Goal: Transaction & Acquisition: Purchase product/service

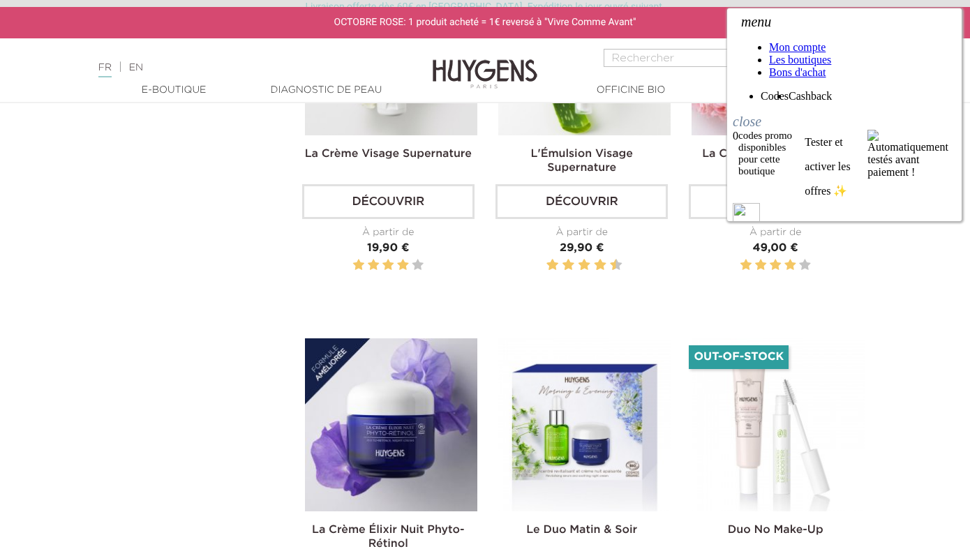
scroll to position [959, 0]
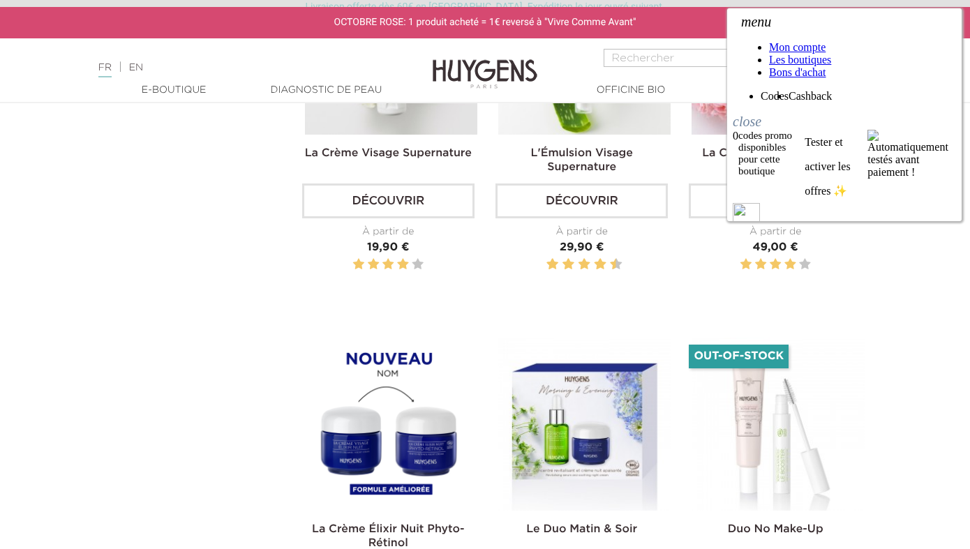
click at [434, 383] on img at bounding box center [391, 424] width 172 height 172
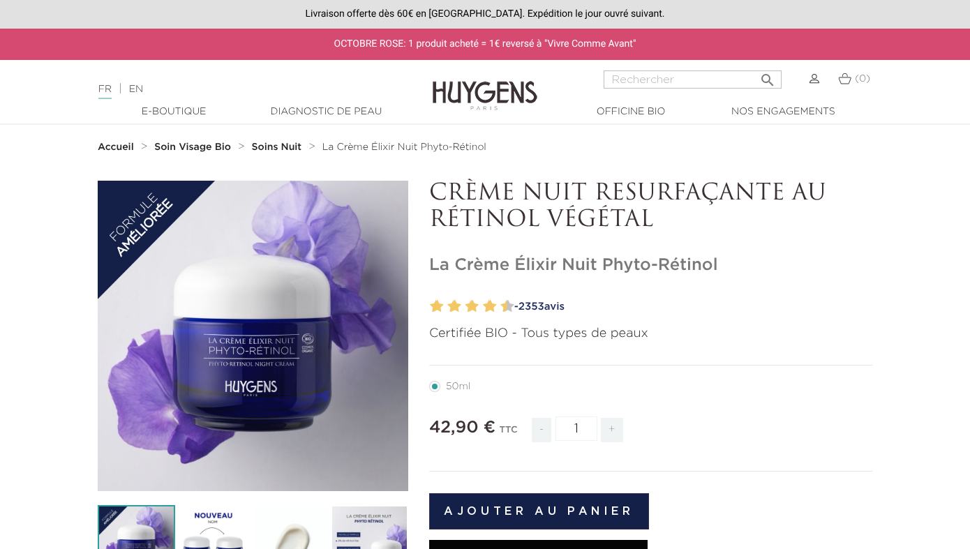
drag, startPoint x: 652, startPoint y: 222, endPoint x: 433, endPoint y: 196, distance: 220.6
click at [433, 196] on p "CRÈME NUIT RESURFAÇANTE AU RÉTINOL VÉGÉTAL" at bounding box center [650, 208] width 443 height 54
copy p "CRÈME NUIT RESURFAÇANTE AU RÉTINOL VÉGÉTAL"
click at [696, 300] on link "- 2353 avis" at bounding box center [690, 306] width 363 height 21
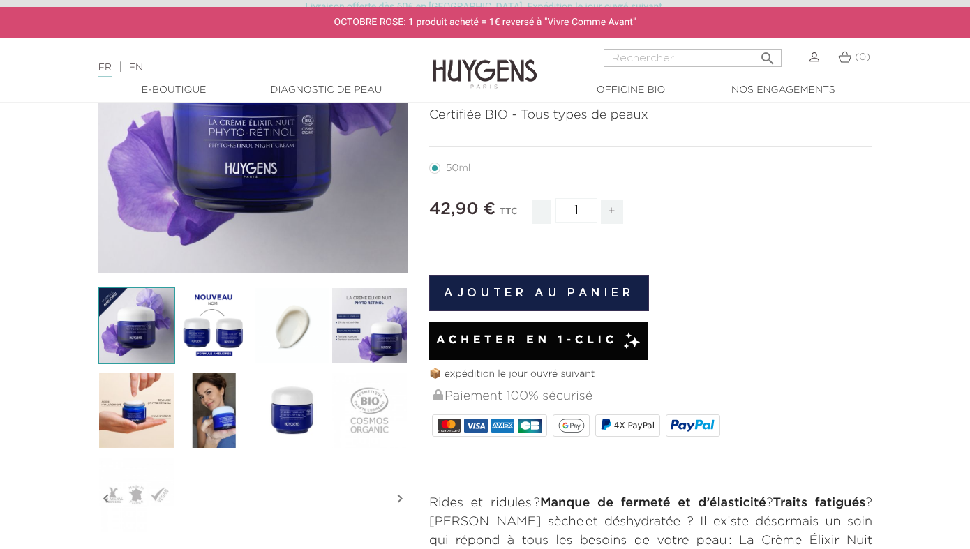
scroll to position [292, 0]
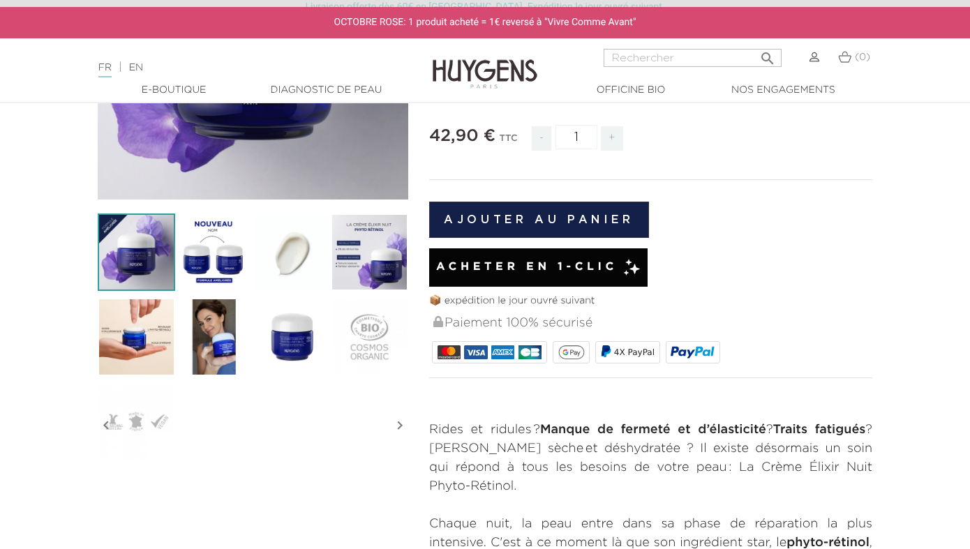
click at [176, 232] on img at bounding box center [213, 251] width 77 height 77
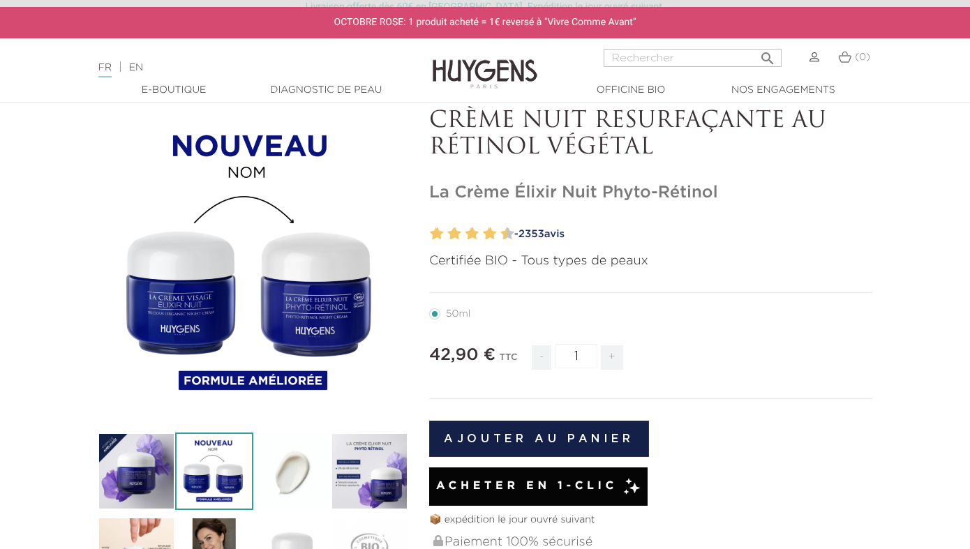
scroll to position [71, 0]
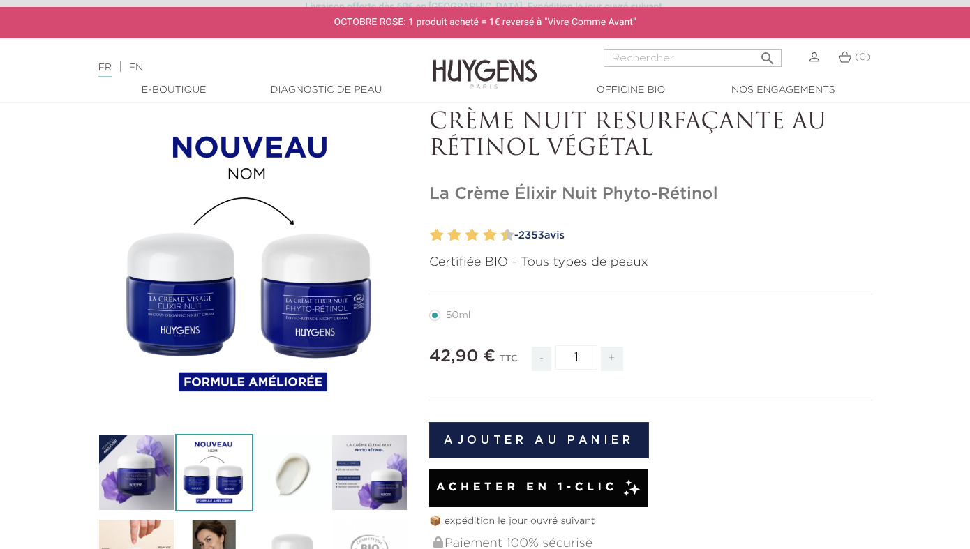
click at [290, 455] on img at bounding box center [291, 472] width 77 height 77
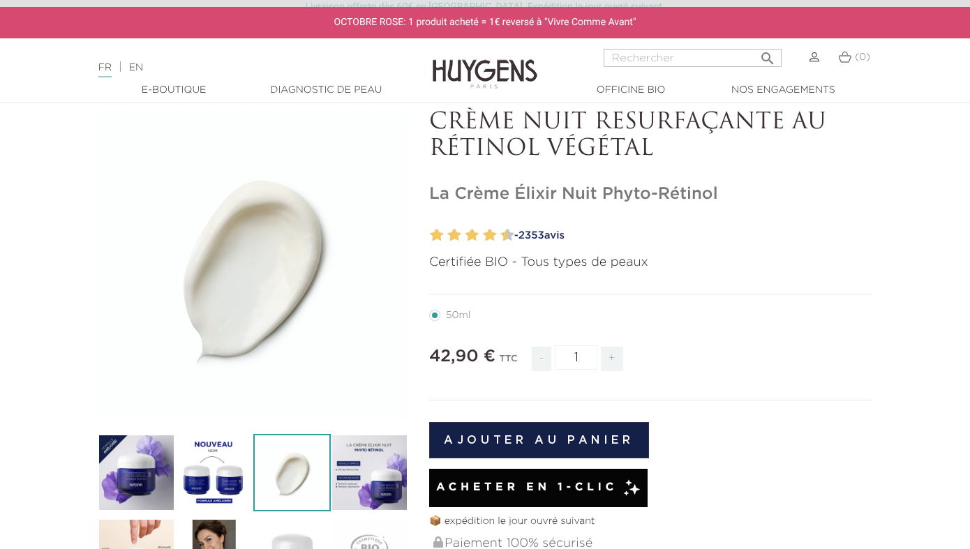
click at [355, 472] on img at bounding box center [369, 472] width 77 height 77
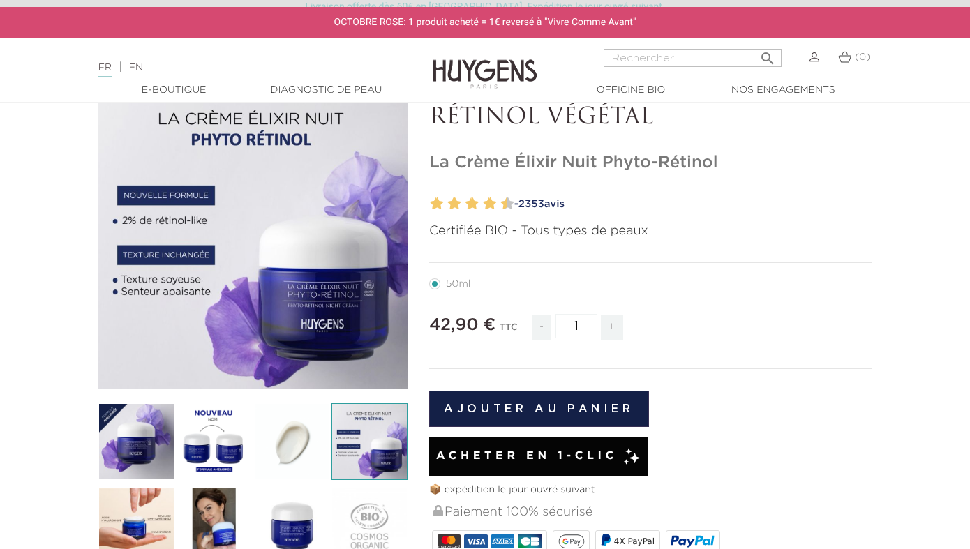
scroll to position [127, 0]
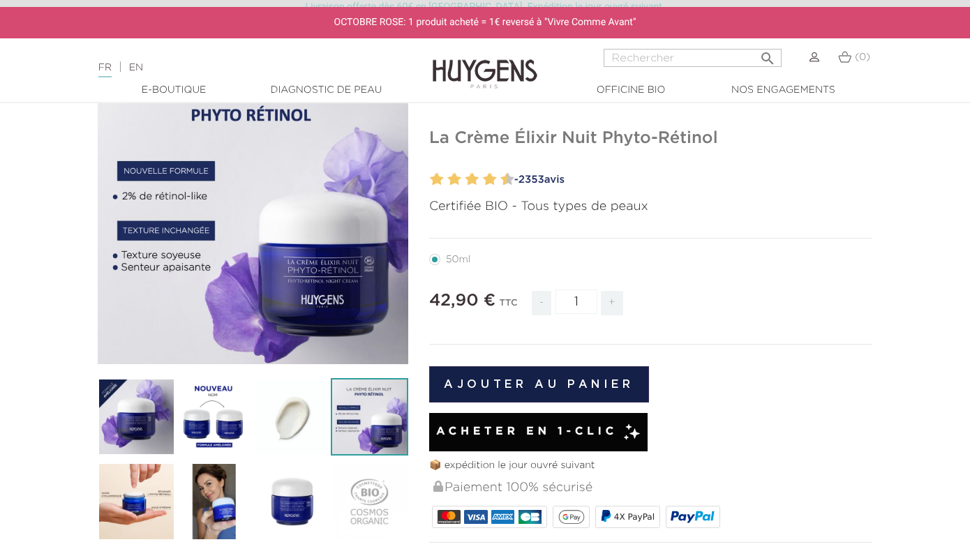
click at [117, 481] on img at bounding box center [136, 501] width 77 height 77
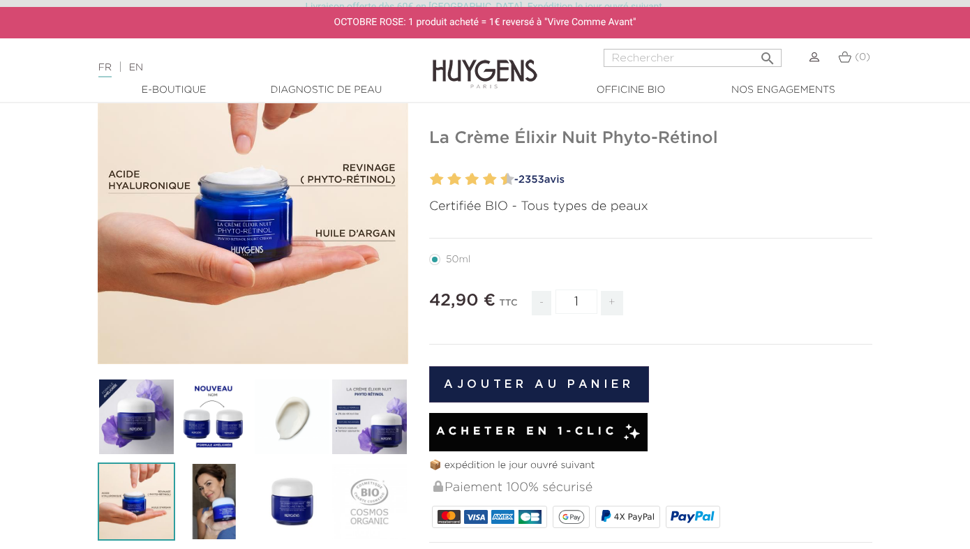
click at [191, 502] on img at bounding box center [213, 501] width 77 height 77
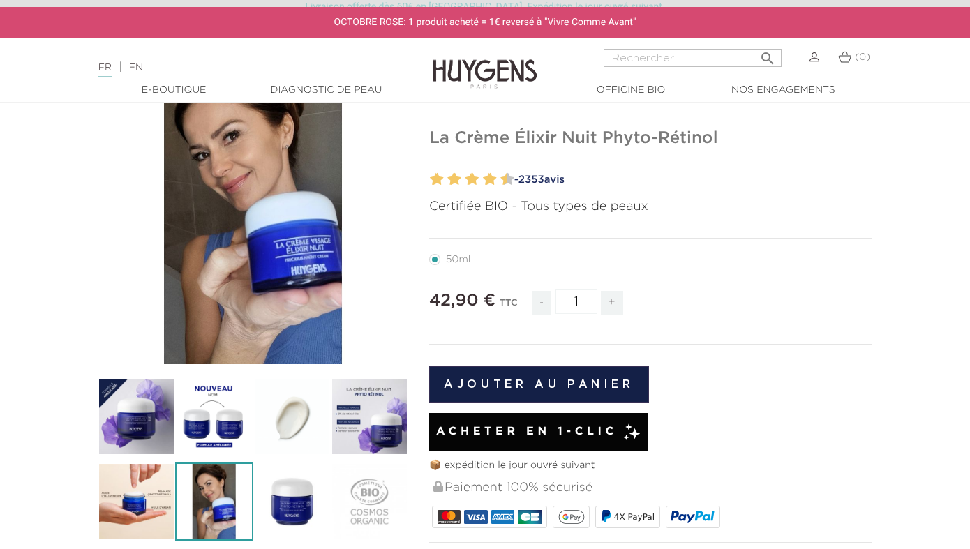
click at [260, 504] on img at bounding box center [291, 501] width 77 height 77
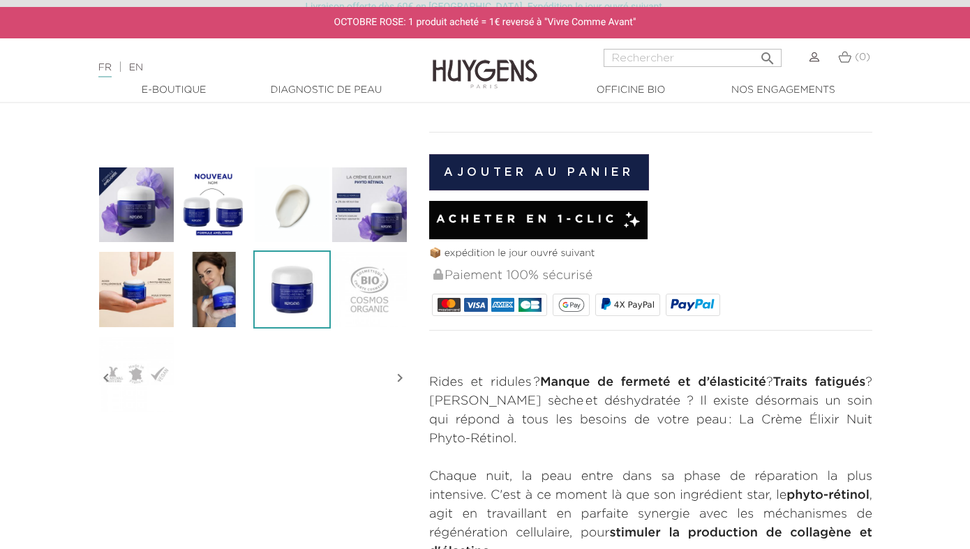
scroll to position [0, 0]
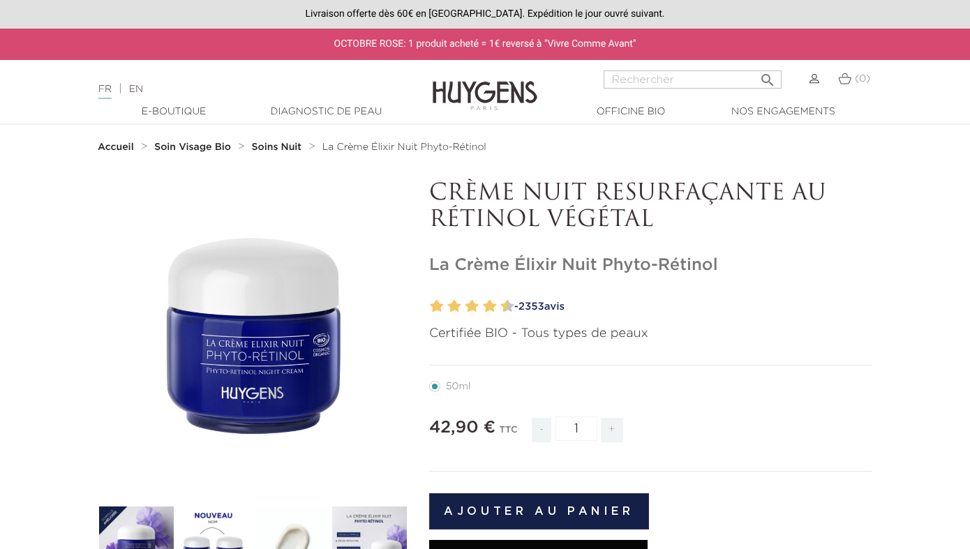
click at [555, 512] on button "Ajouter au panier" at bounding box center [539, 511] width 220 height 36
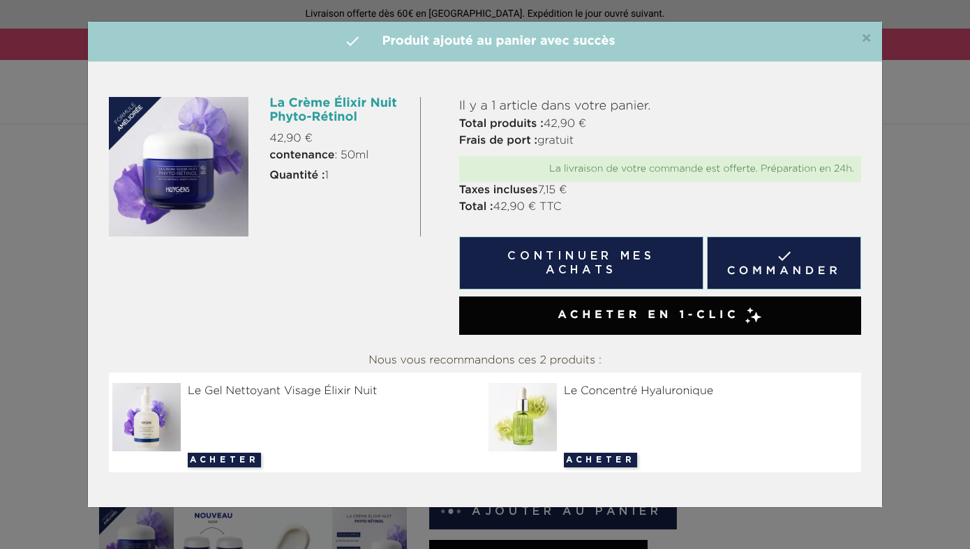
click at [746, 257] on link " Commander" at bounding box center [784, 262] width 154 height 53
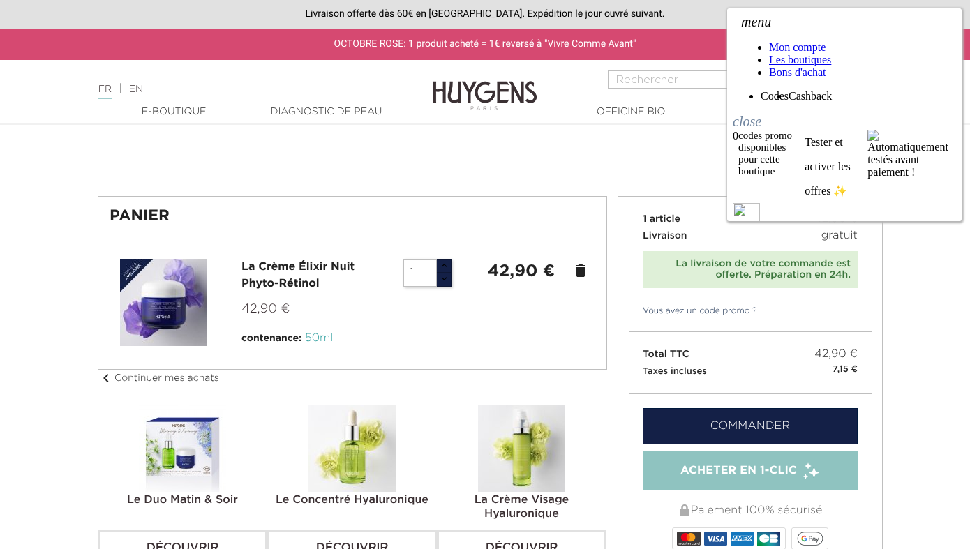
click at [669, 426] on link "Commander" at bounding box center [750, 426] width 215 height 36
